Goal: Transaction & Acquisition: Download file/media

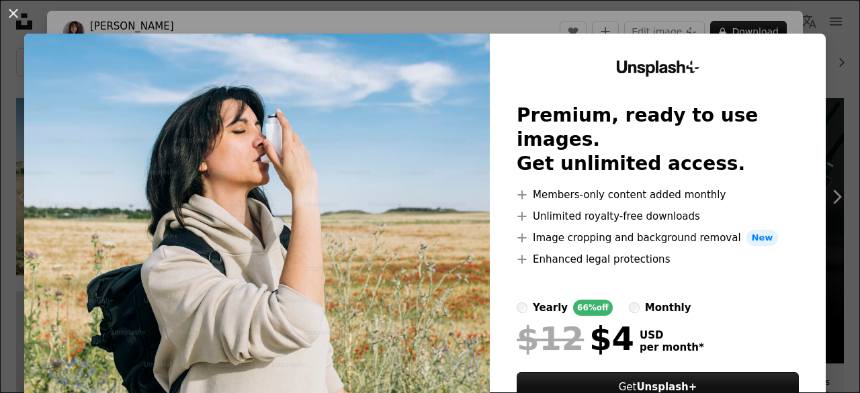
scroll to position [35, 0]
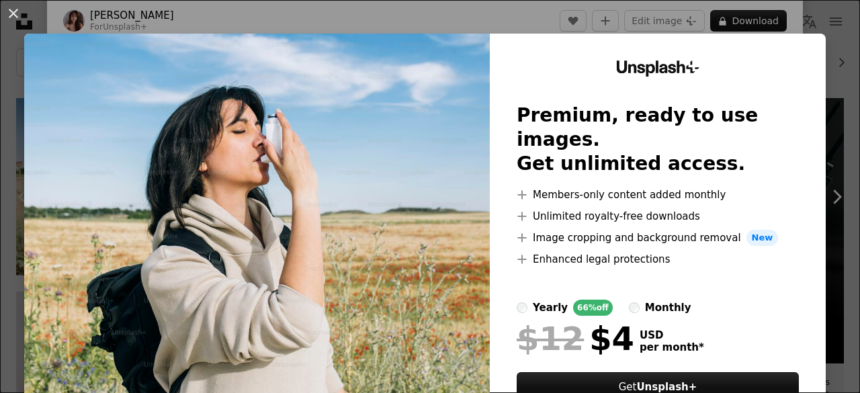
click at [826, 46] on div "An X shape Unsplash+ Premium, ready to use images. Get unlimited access. A plus…" at bounding box center [430, 196] width 860 height 393
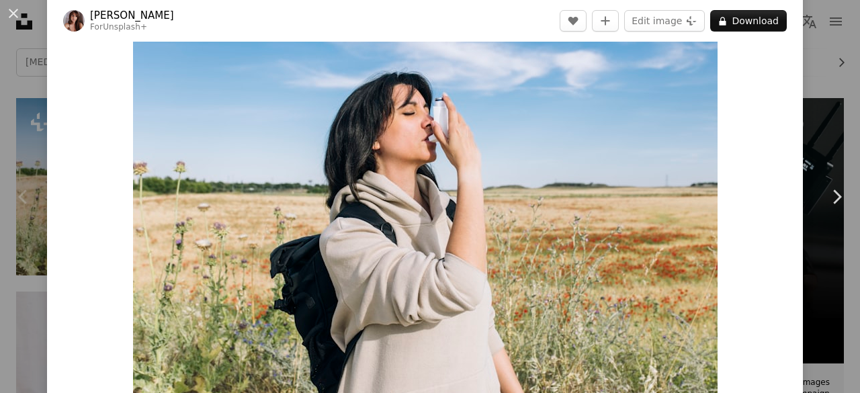
click at [26, 32] on div "An X shape Chevron left Chevron right [PERSON_NAME] For Unsplash+ A heart A plu…" at bounding box center [430, 196] width 860 height 393
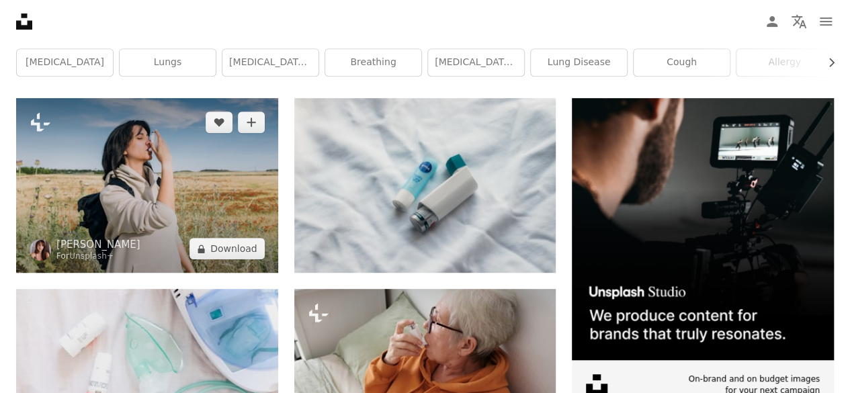
click at [167, 194] on img at bounding box center [147, 185] width 262 height 175
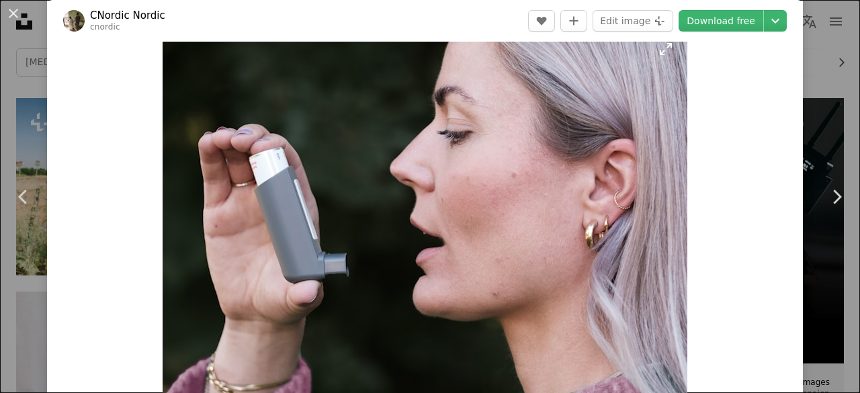
scroll to position [31, 0]
click at [690, 24] on link "Download free" at bounding box center [720, 20] width 85 height 21
